Goal: Task Accomplishment & Management: Manage account settings

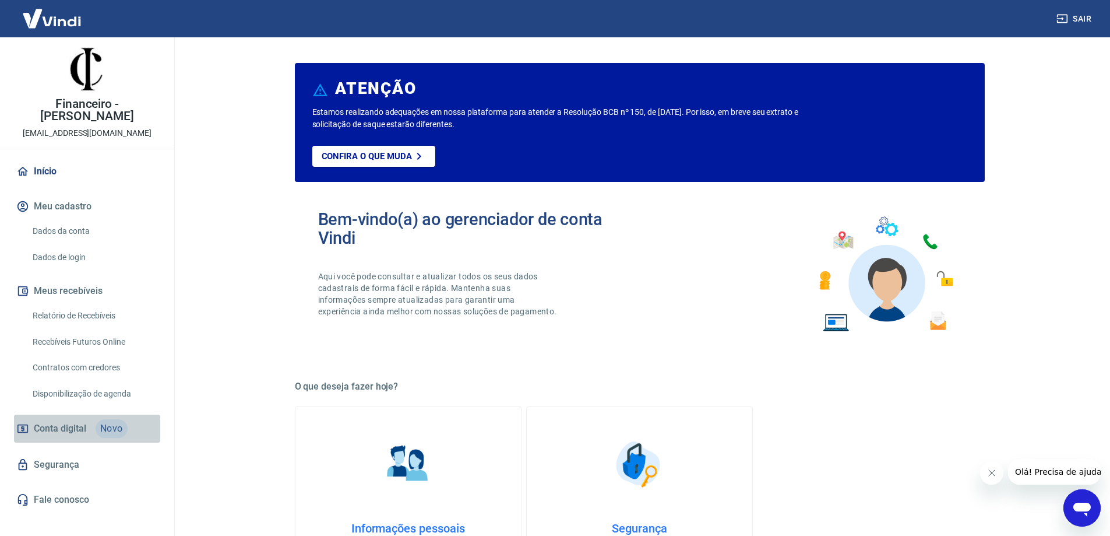
click at [109, 419] on span "Novo" at bounding box center [112, 428] width 32 height 19
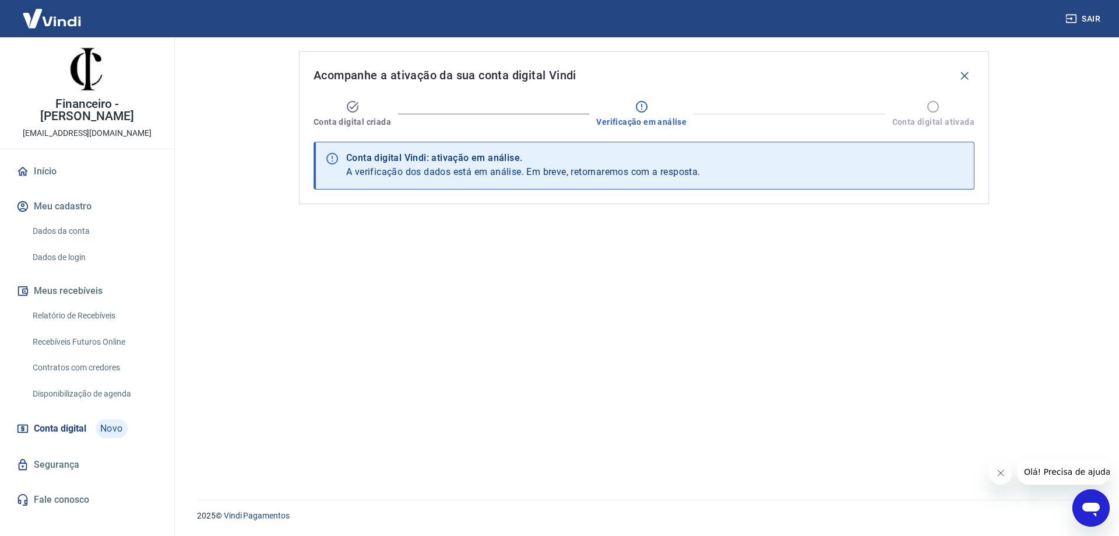
click at [1004, 473] on icon "Fechar mensagem da empresa" at bounding box center [999, 472] width 9 height 9
click at [106, 330] on link "Recebíveis Futuros Online" at bounding box center [94, 342] width 132 height 24
click at [72, 219] on link "Dados da conta" at bounding box center [94, 231] width 132 height 24
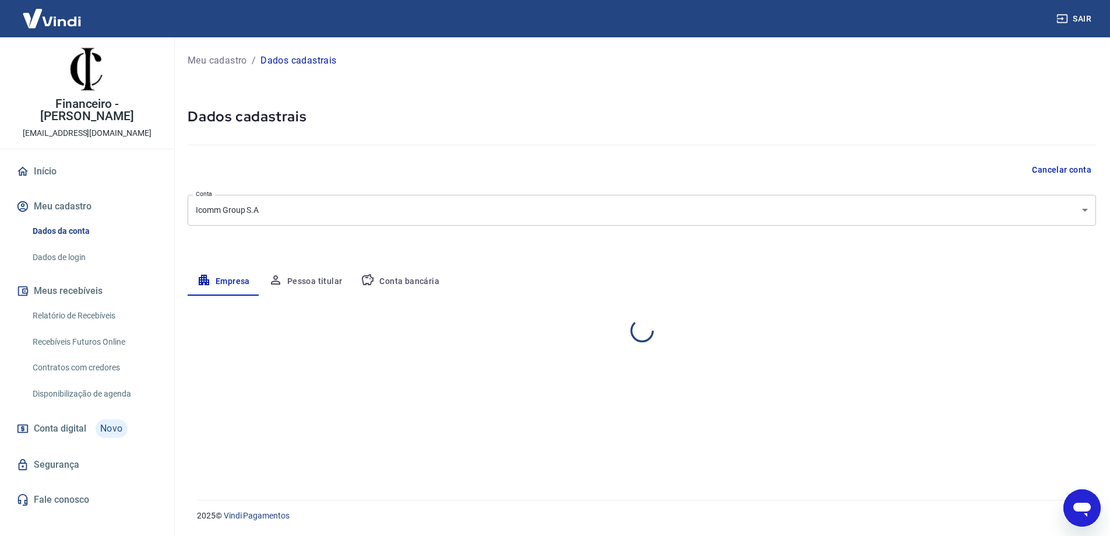
select select "SP"
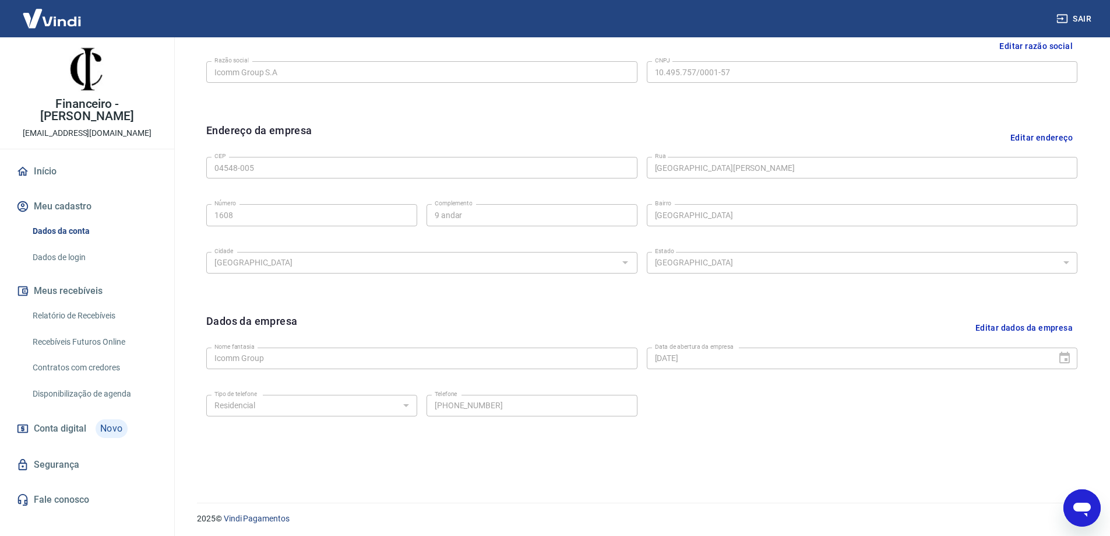
scroll to position [305, 0]
click at [101, 419] on span "Novo" at bounding box center [112, 428] width 32 height 19
